Goal: Entertainment & Leisure: Consume media (video, audio)

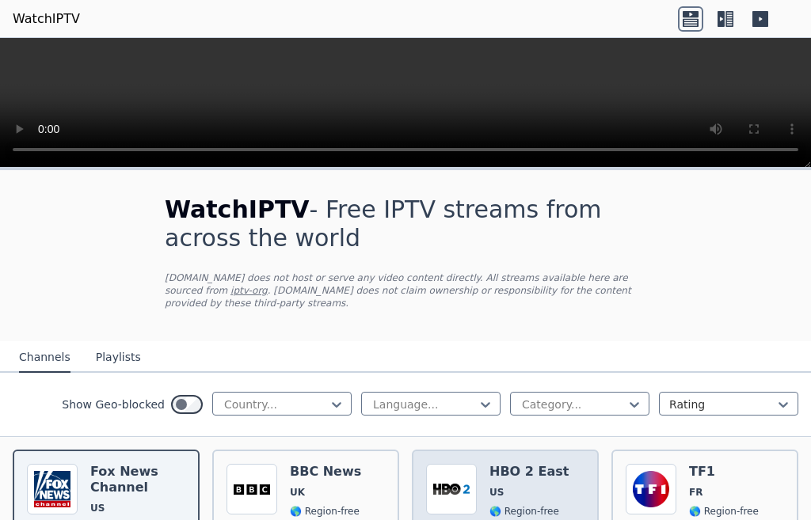
click at [474, 486] on div "Popularity 8044 HBO 2 East US 🌎 Region-free HBO movies series eng spa" at bounding box center [505, 522] width 158 height 117
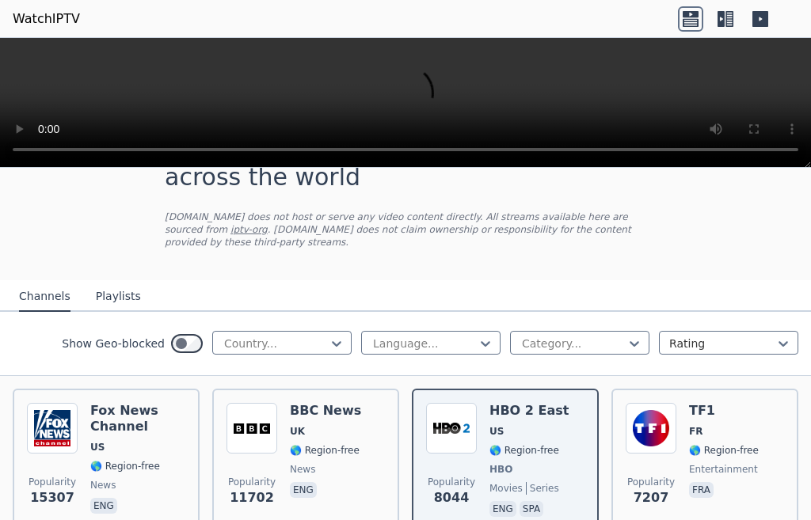
scroll to position [79, 0]
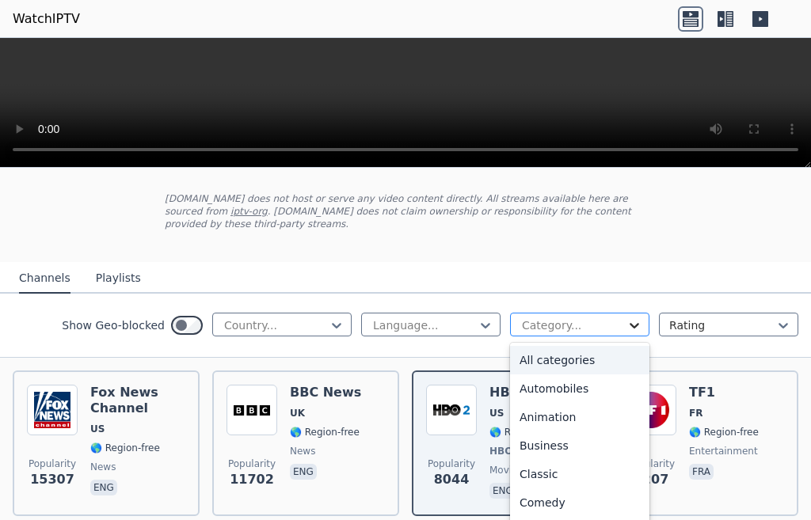
click at [627, 318] on icon at bounding box center [635, 326] width 16 height 16
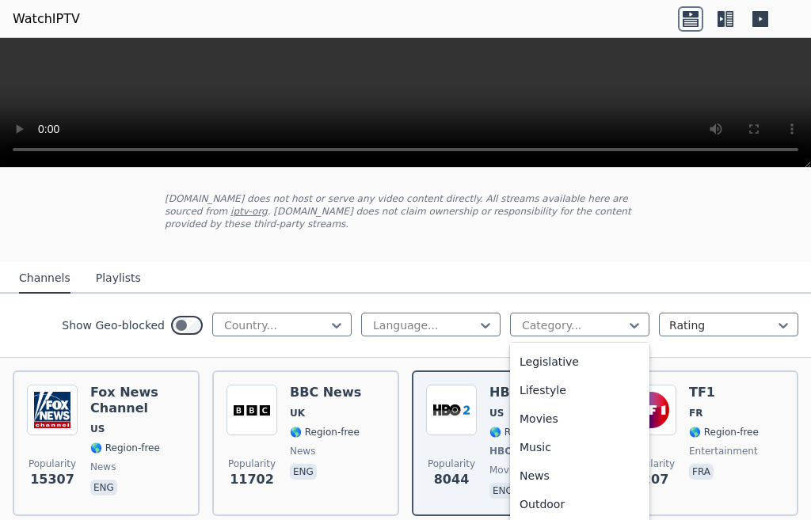
scroll to position [396, 0]
click at [544, 435] on div "Music" at bounding box center [579, 420] width 139 height 29
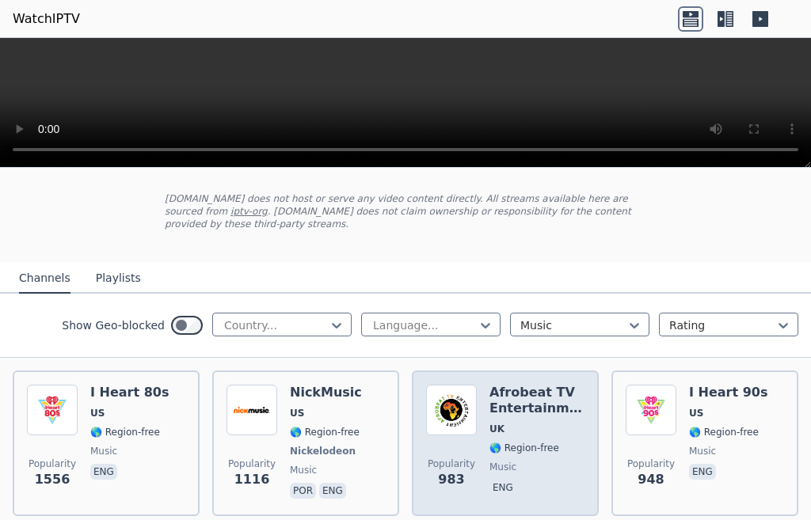
click at [479, 446] on div "Popularity 983 Afrobeat TV Entertainment UK 🌎 Region-free music eng" at bounding box center [505, 443] width 158 height 117
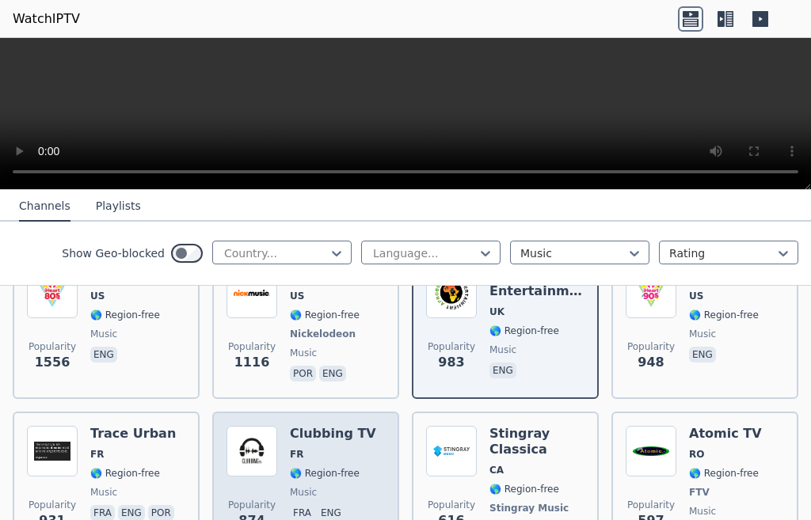
scroll to position [238, 0]
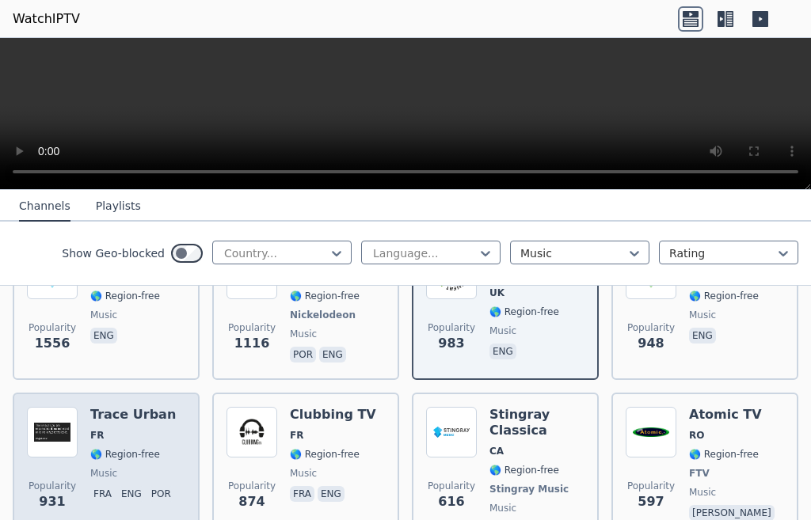
click at [110, 467] on span "music" at bounding box center [103, 473] width 27 height 13
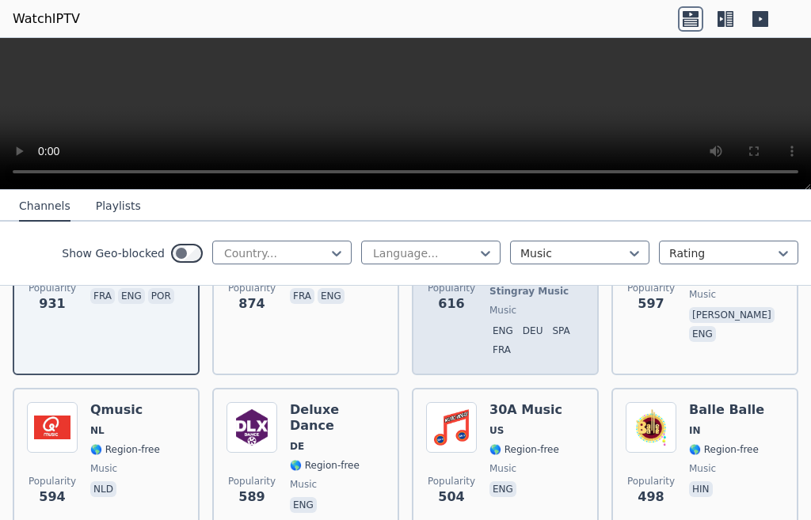
scroll to position [475, 0]
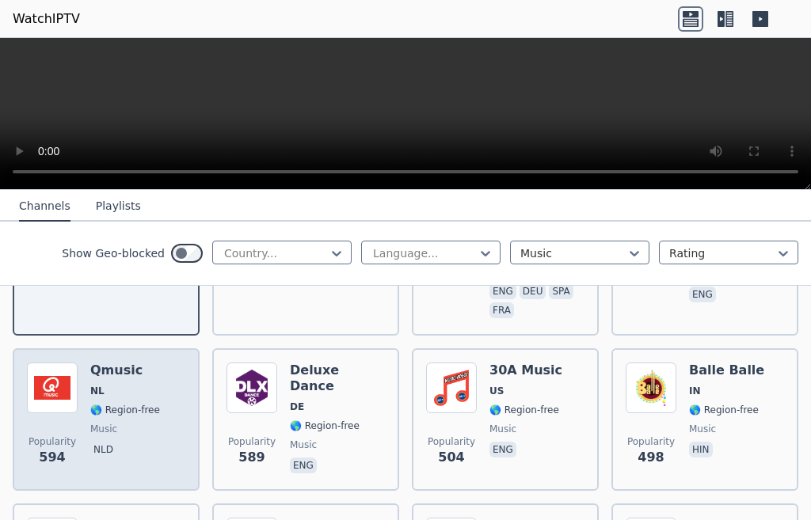
click at [86, 407] on div "Popularity 594 Qmusic NL 🌎 Region-free music nld" at bounding box center [106, 420] width 158 height 114
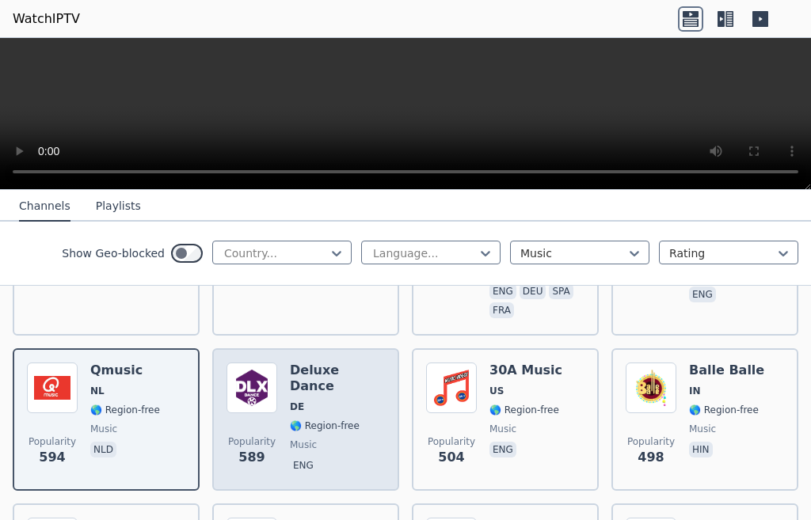
click at [298, 420] on span "🌎 Region-free" at bounding box center [325, 426] width 70 height 13
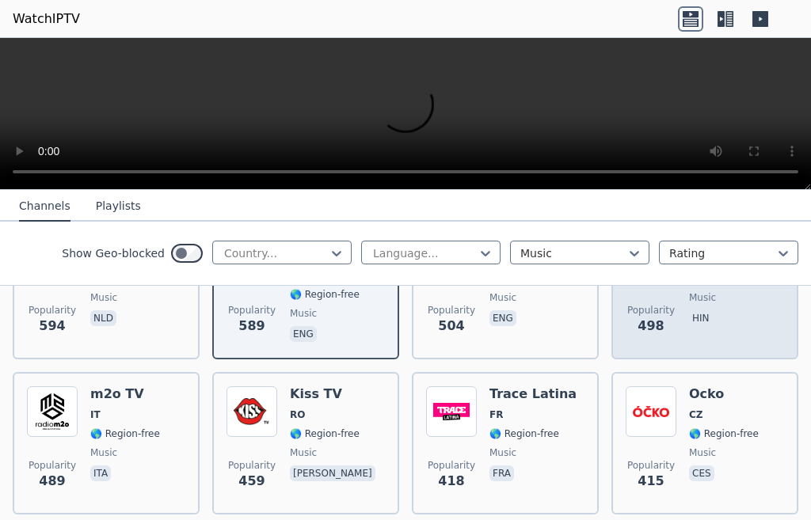
scroll to position [634, 0]
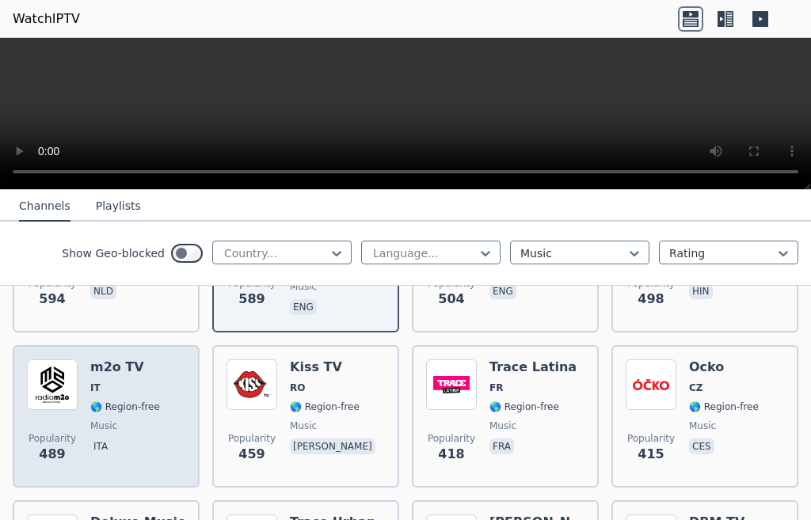
click at [78, 413] on div "Popularity 489 m2o TV IT 🌎 Region-free music ita" at bounding box center [106, 417] width 158 height 114
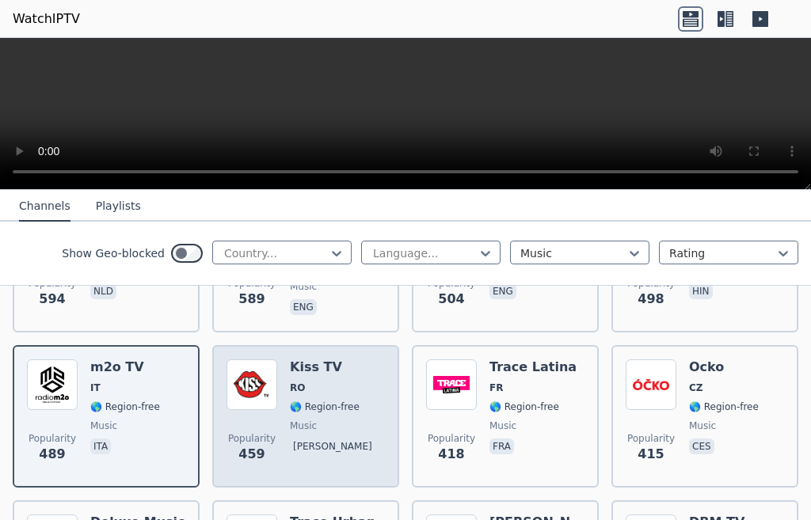
click at [313, 420] on span "music" at bounding box center [334, 426] width 89 height 13
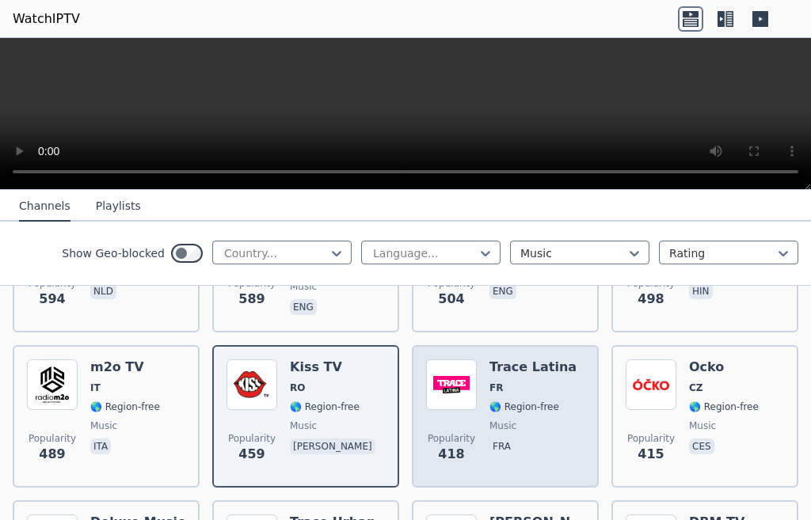
click at [489, 403] on div "Trace Latina FR 🌎 Region-free music fra" at bounding box center [532, 417] width 87 height 114
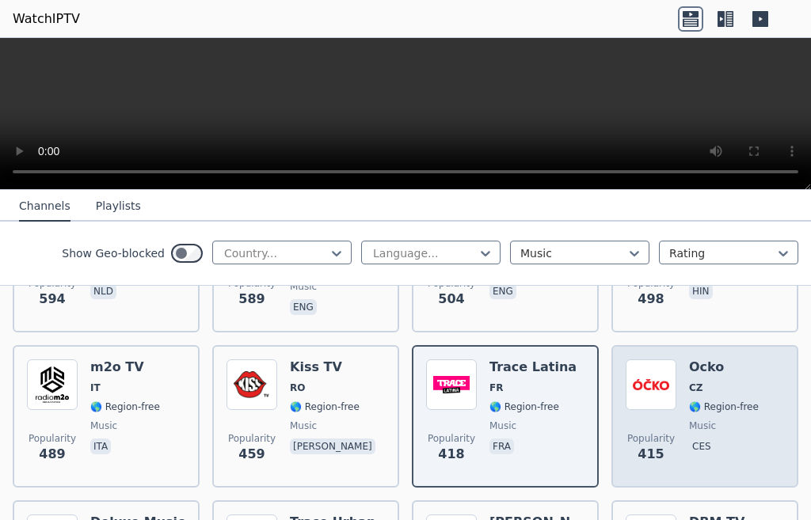
click at [666, 406] on div "Popularity 415" at bounding box center [651, 417] width 51 height 114
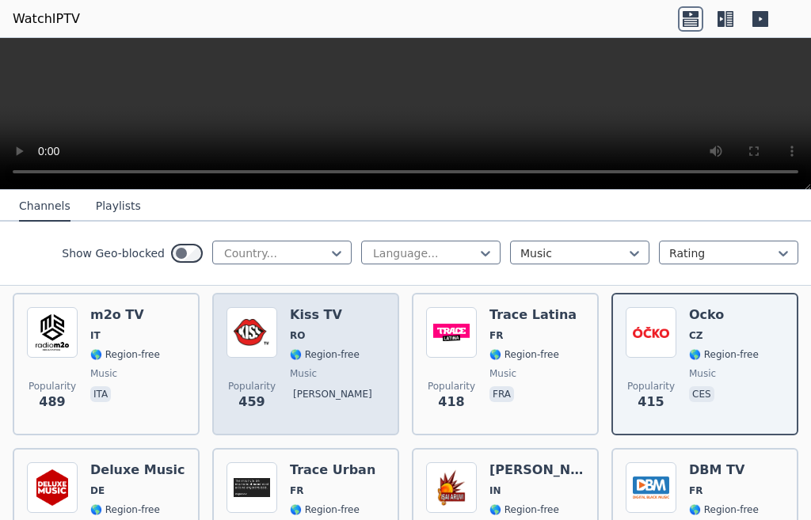
scroll to position [792, 0]
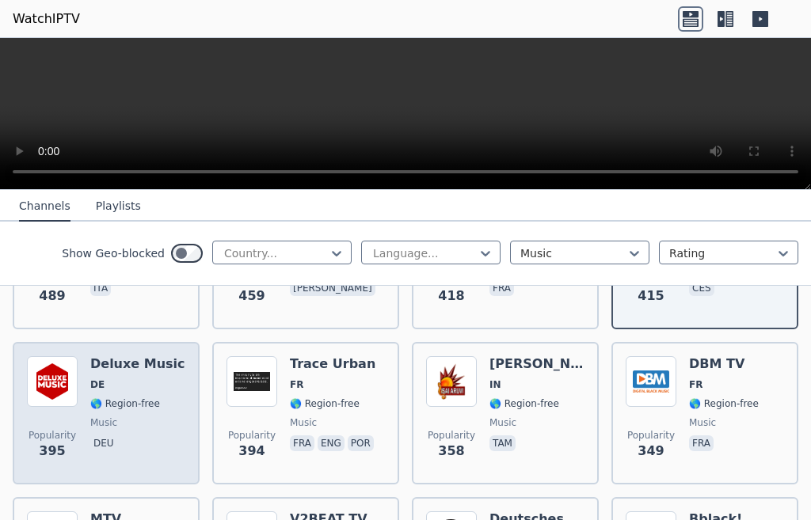
click at [101, 417] on span "music" at bounding box center [103, 423] width 27 height 13
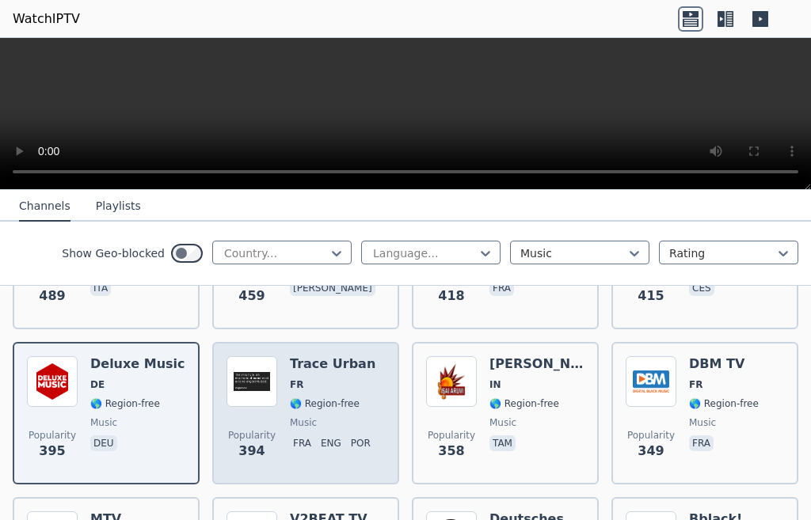
click at [297, 398] on div "Trace Urban FR 🌎 Region-free music fra eng por" at bounding box center [333, 413] width 87 height 114
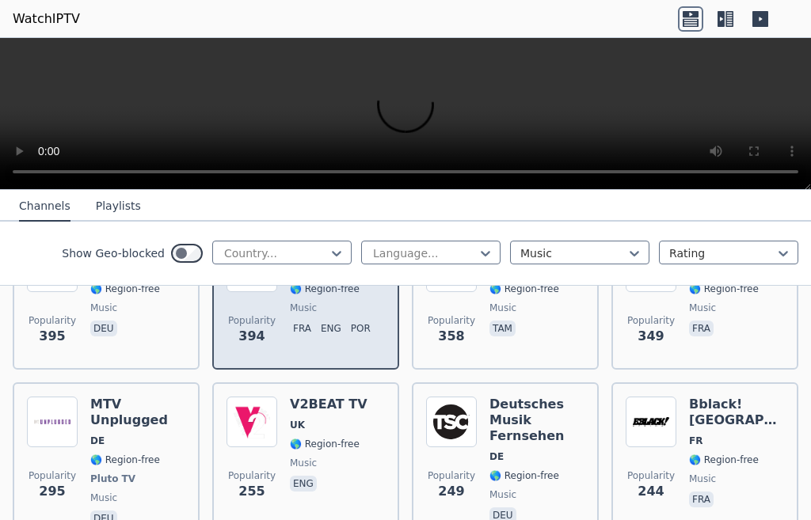
scroll to position [950, 0]
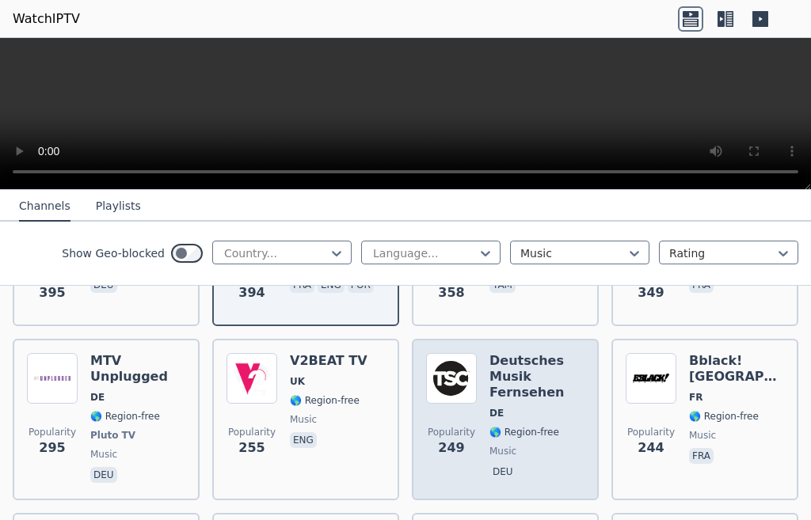
click at [466, 417] on span "Popularity 249" at bounding box center [451, 442] width 51 height 51
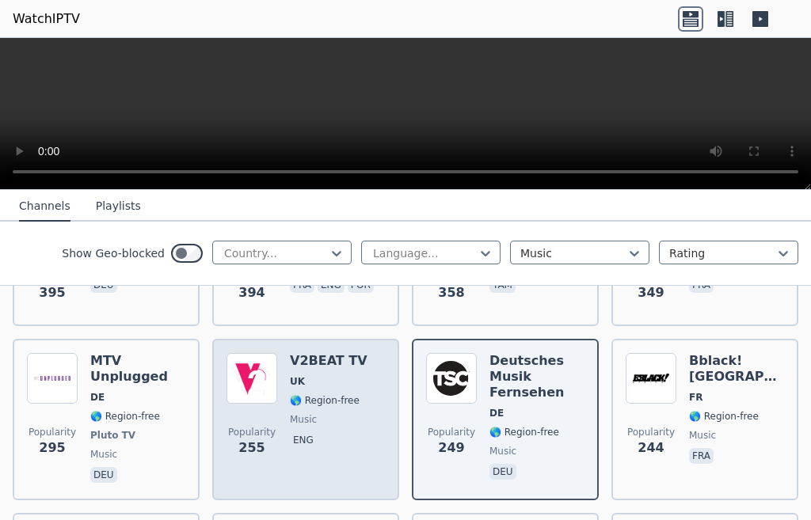
click at [283, 406] on div "Popularity 255 V2BEAT TV UK 🌎 Region-free music eng" at bounding box center [306, 419] width 158 height 133
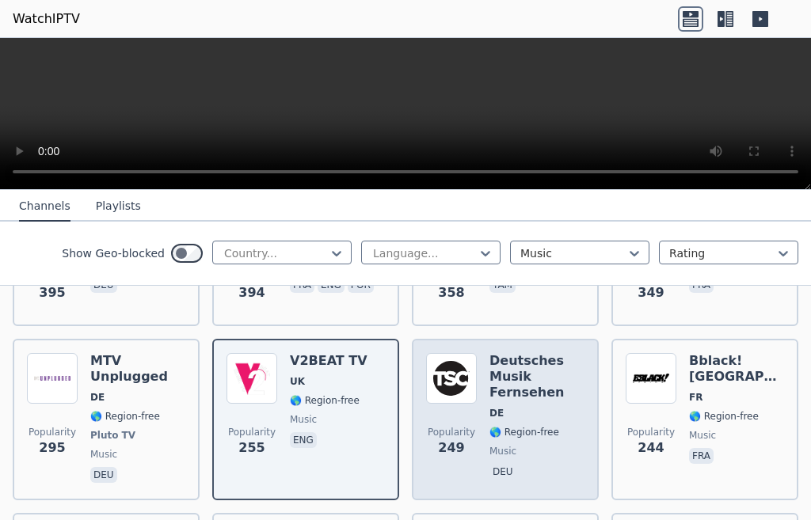
click at [456, 426] on span "Popularity" at bounding box center [452, 432] width 48 height 13
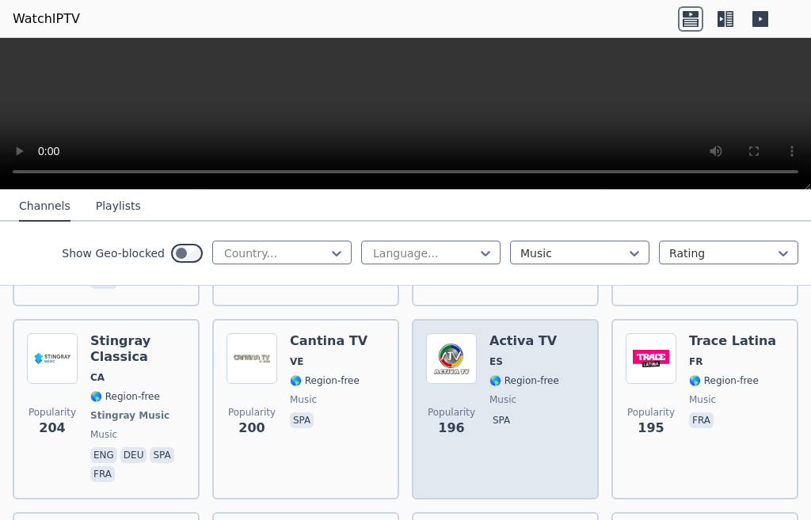
scroll to position [1346, 0]
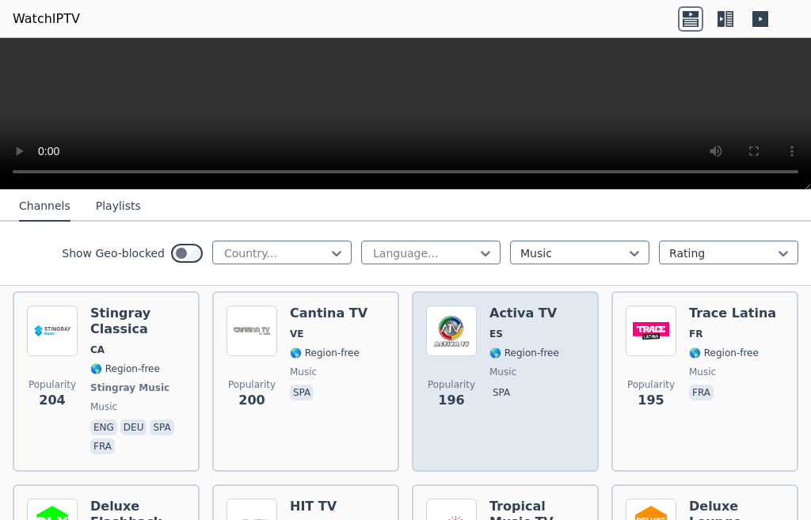
click at [473, 374] on div "Popularity 196 Activa TV ES 🌎 Region-free music spa" at bounding box center [505, 382] width 158 height 152
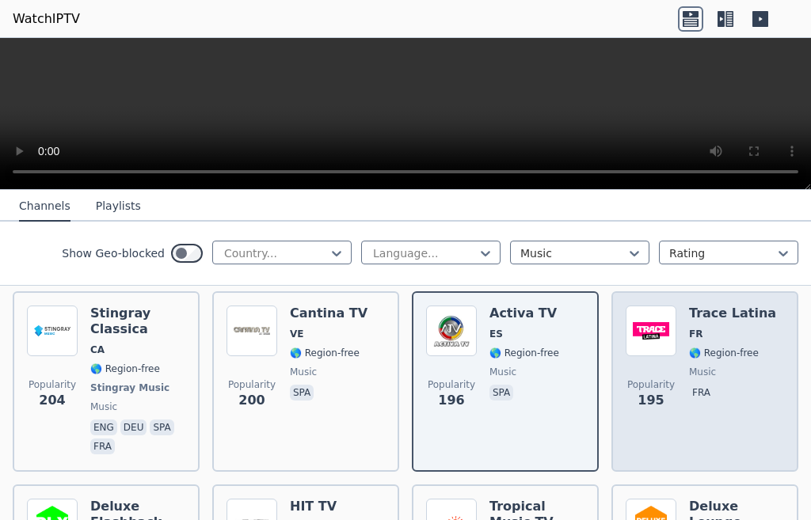
click at [665, 369] on span "Popularity 195" at bounding box center [651, 394] width 51 height 51
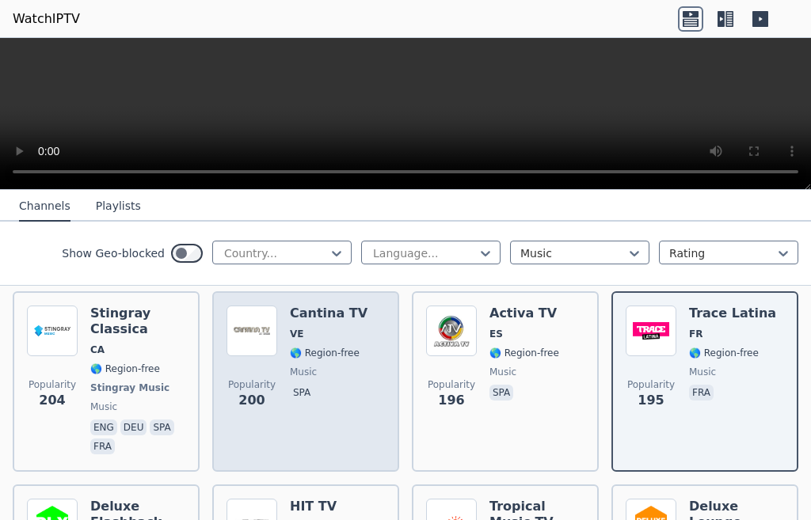
click at [322, 385] on span "spa" at bounding box center [329, 394] width 78 height 19
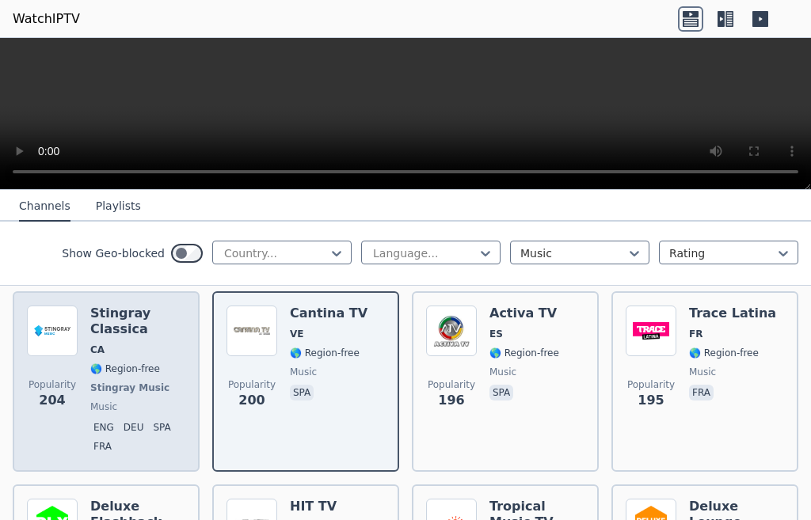
click at [100, 363] on span "🌎 Region-free" at bounding box center [125, 369] width 70 height 13
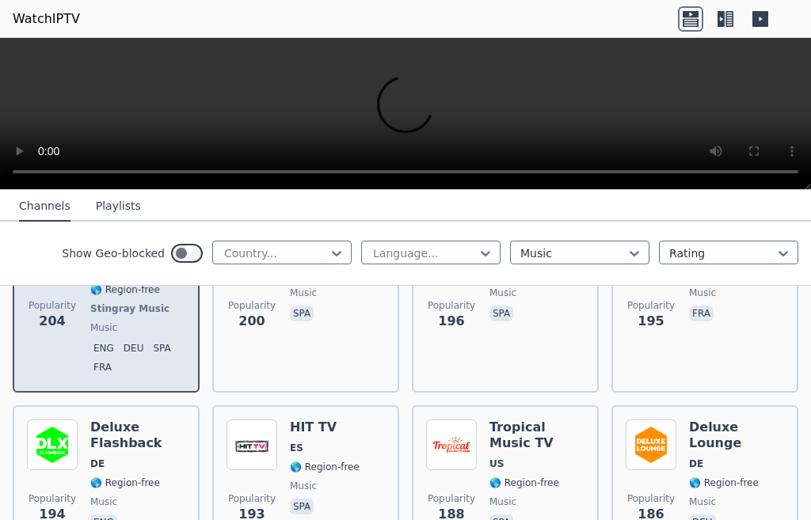
scroll to position [1505, 0]
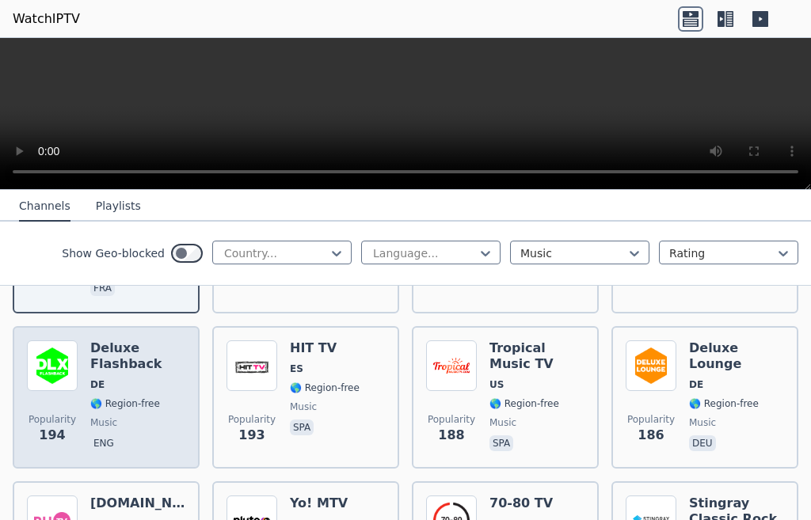
click at [98, 383] on div "Deluxe Flashback DE 🌎 Region-free music eng" at bounding box center [137, 398] width 95 height 114
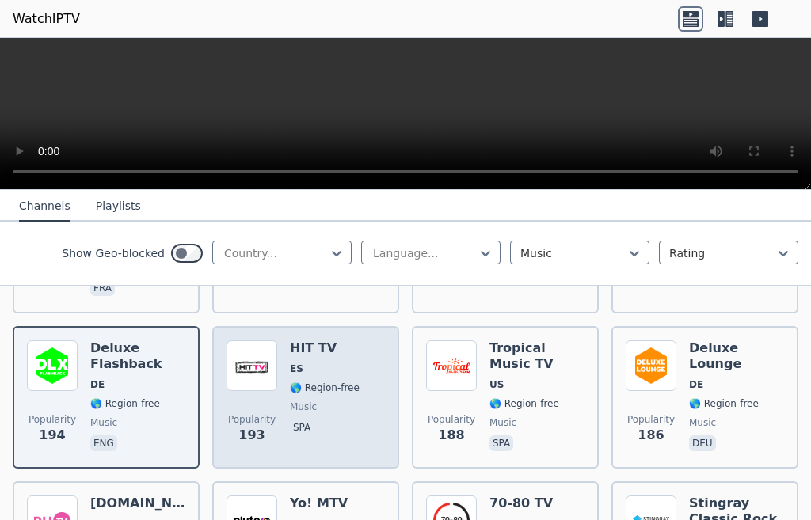
click at [290, 401] on span "music" at bounding box center [303, 407] width 27 height 13
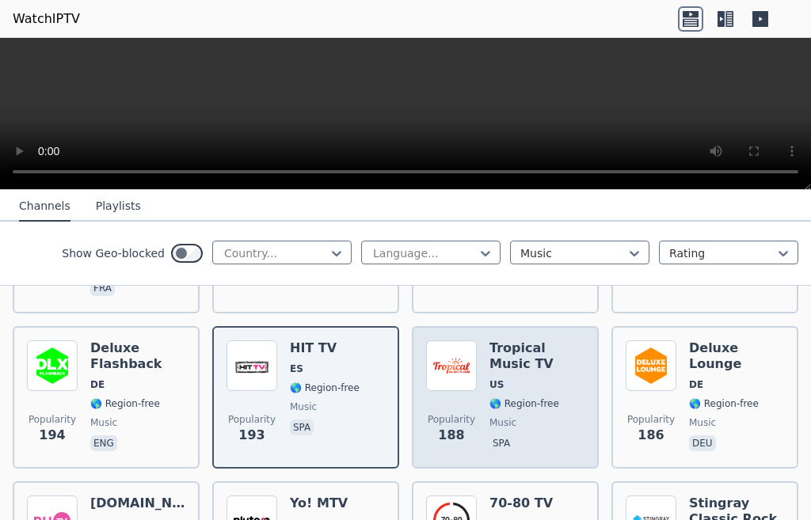
click at [464, 388] on div "Popularity 188" at bounding box center [451, 398] width 51 height 114
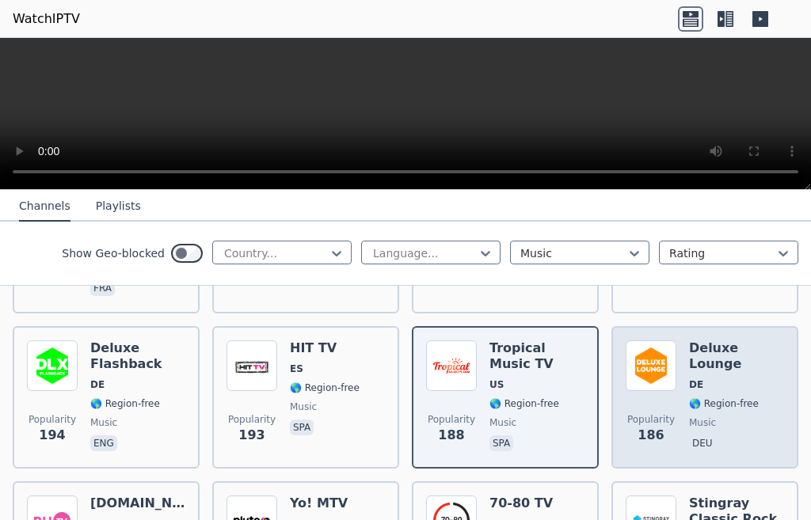
click at [668, 392] on div "Popularity 186 Deluxe Lounge DE 🌎 Region-free music deu" at bounding box center [705, 398] width 158 height 114
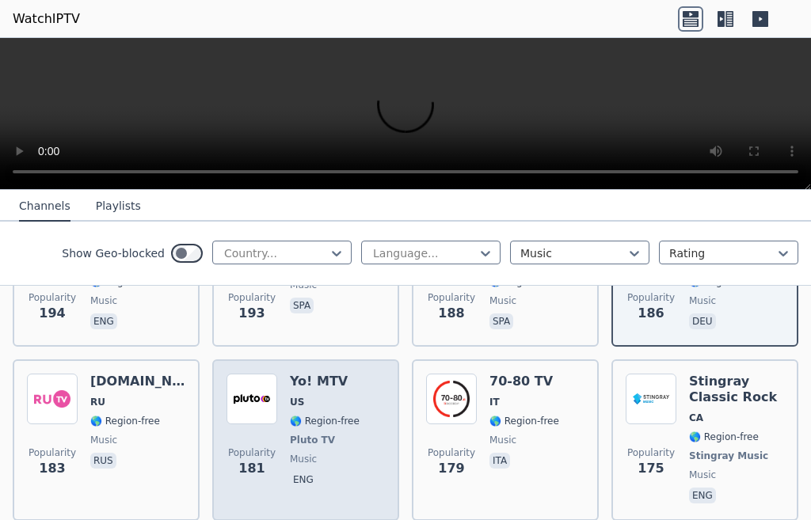
scroll to position [1663, 0]
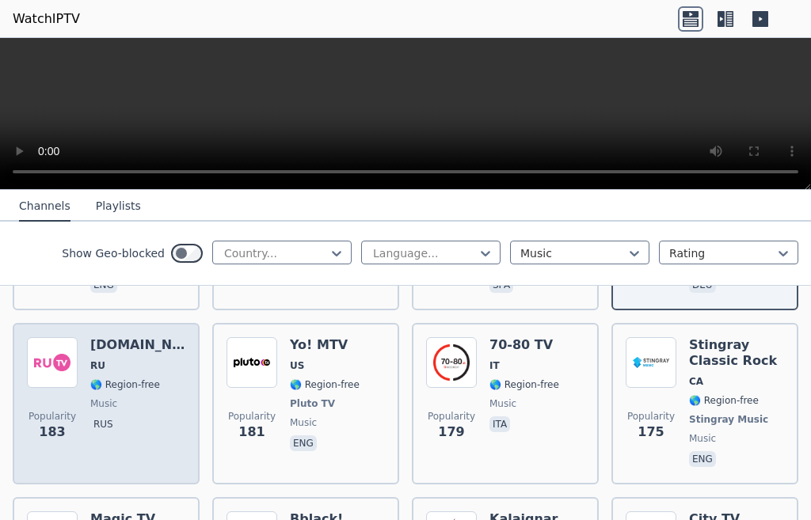
click at [101, 398] on span "music" at bounding box center [103, 404] width 27 height 13
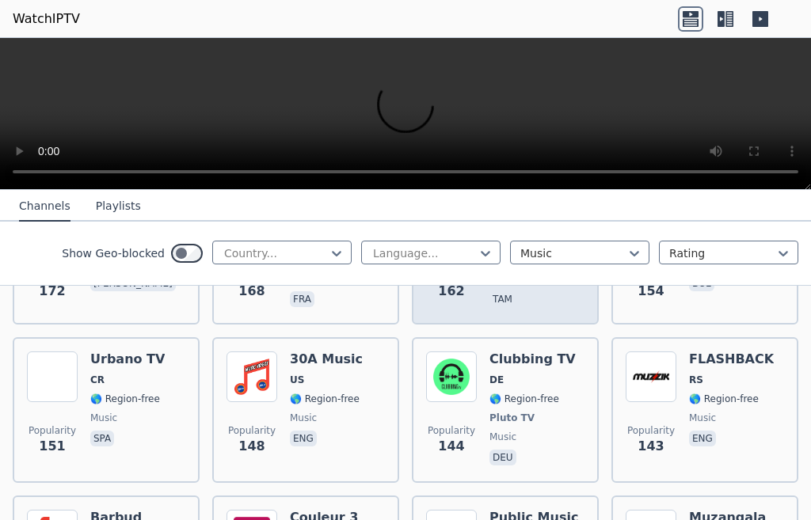
scroll to position [1980, 0]
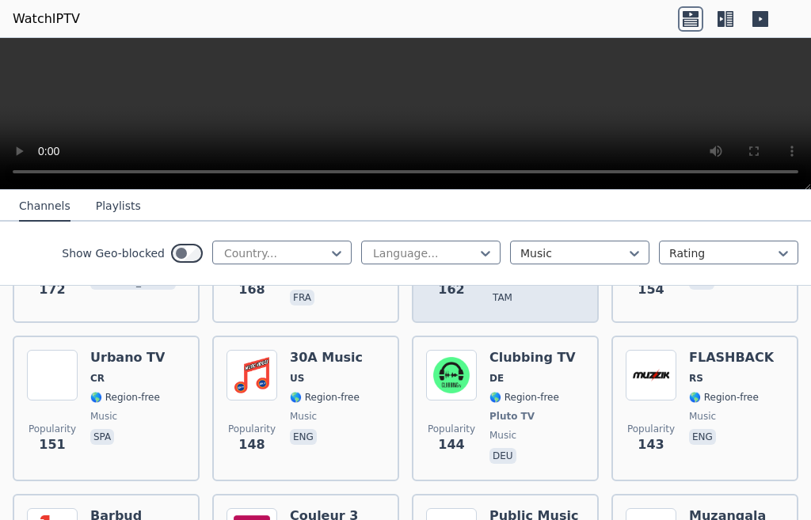
click at [489, 429] on span "music" at bounding box center [502, 435] width 27 height 13
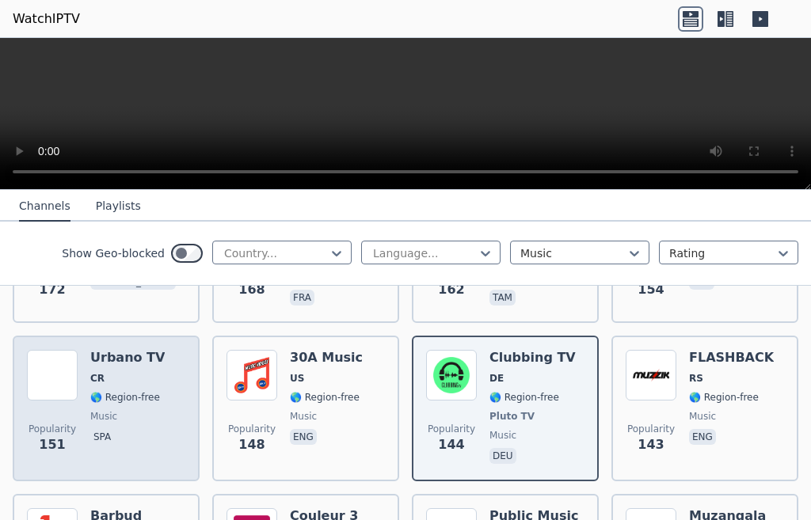
click at [110, 410] on span "music" at bounding box center [103, 416] width 27 height 13
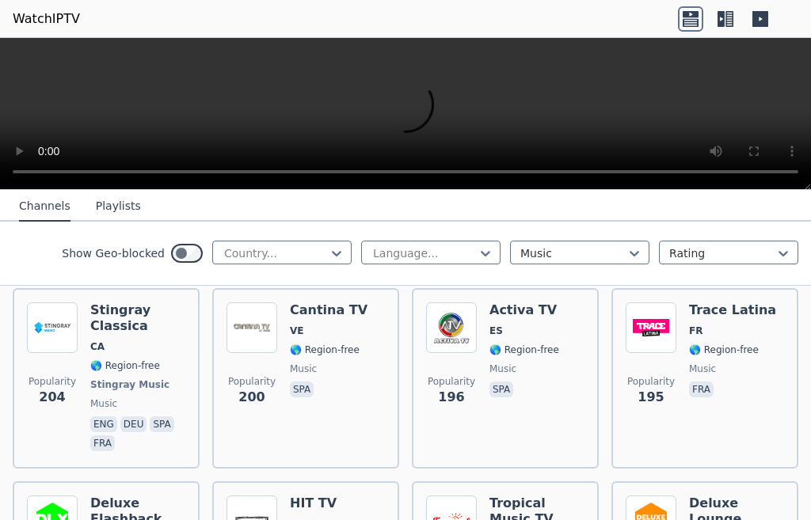
scroll to position [1346, 0]
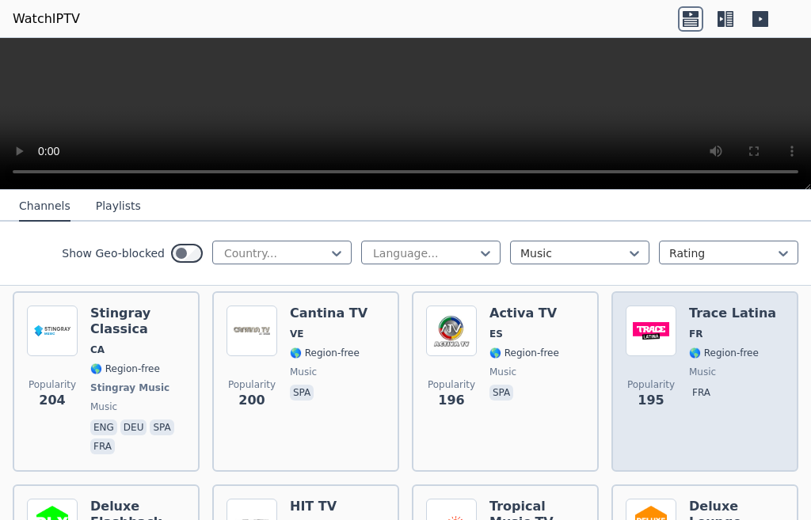
click at [689, 366] on span "music" at bounding box center [702, 372] width 27 height 13
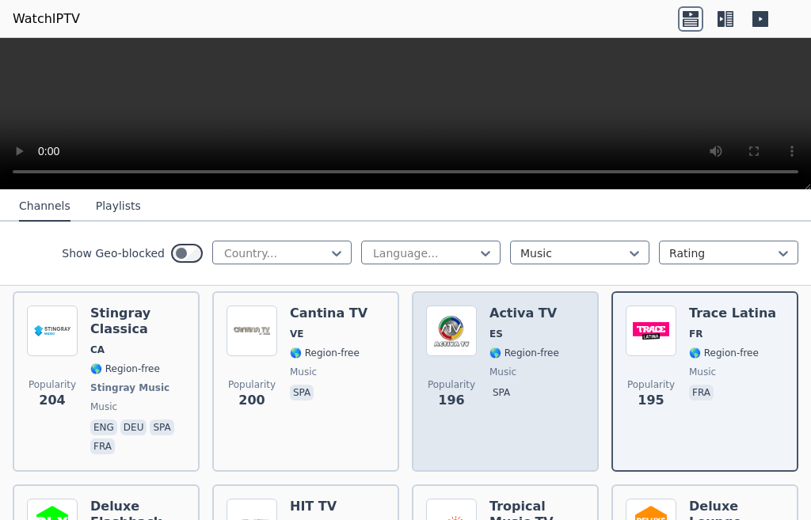
click at [489, 385] on p "spa" at bounding box center [501, 393] width 24 height 16
